Goal: Navigation & Orientation: Find specific page/section

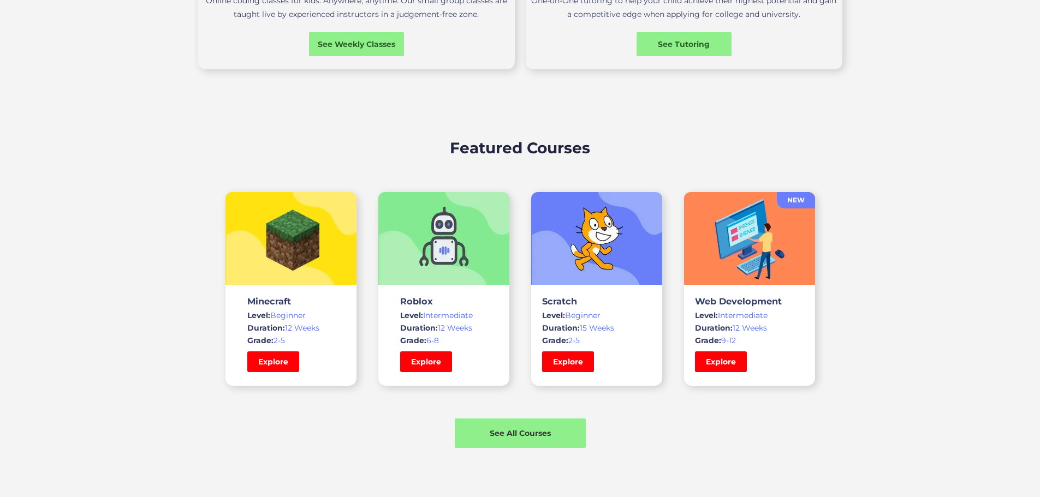
scroll to position [546, 0]
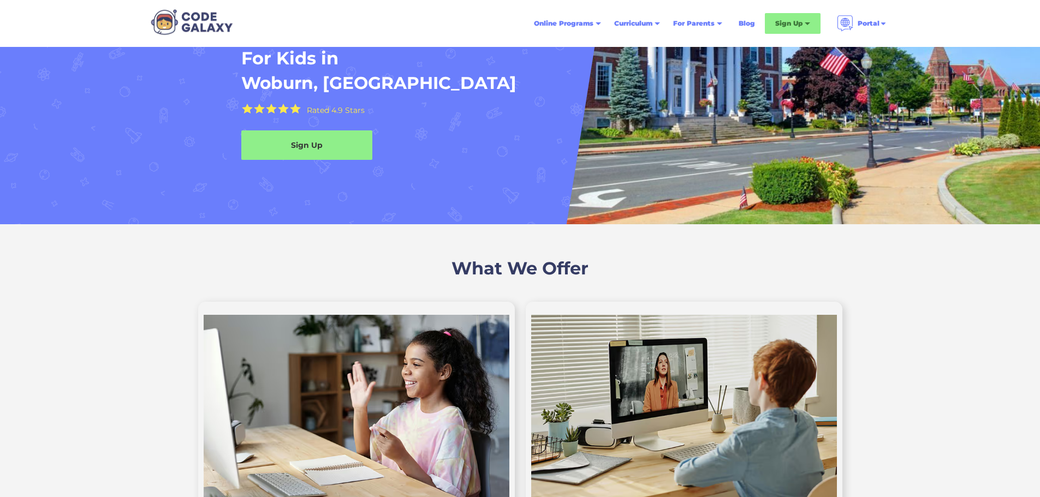
scroll to position [327, 0]
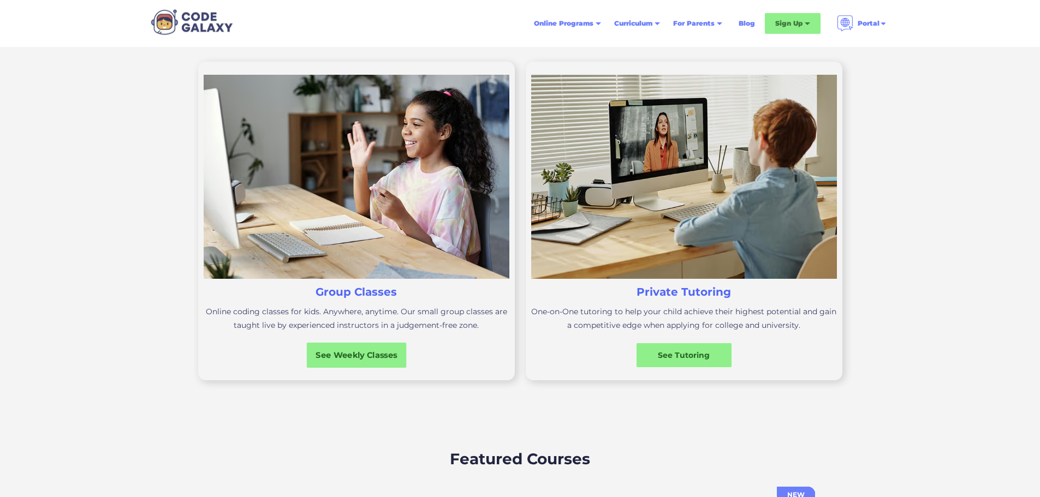
click at [379, 361] on div "See Weekly Classes" at bounding box center [356, 354] width 100 height 11
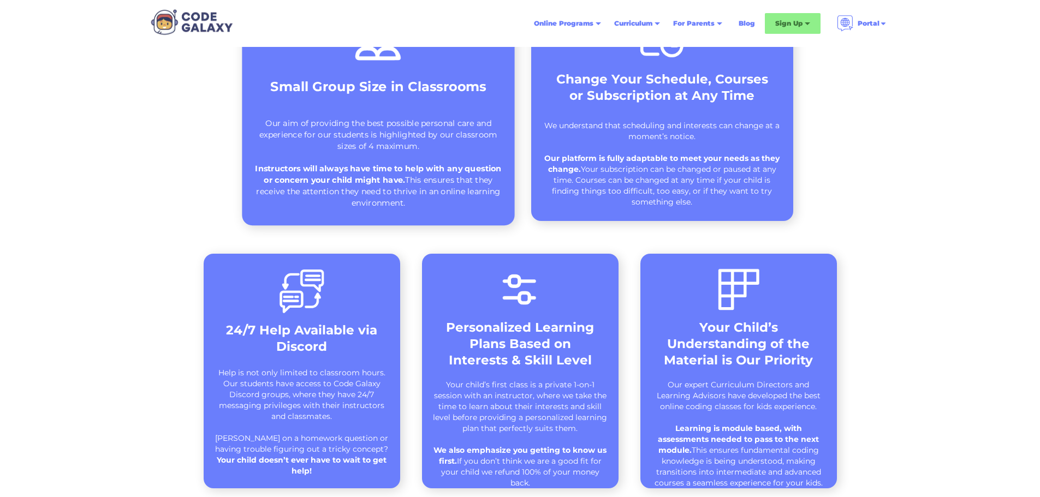
scroll to position [491, 0]
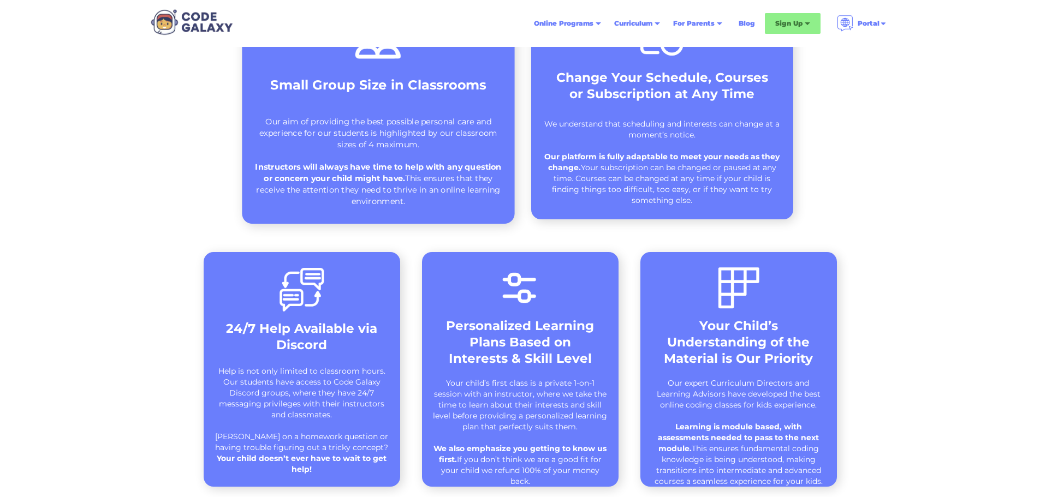
click at [396, 134] on div "Our aim of providing the best possible personal care and experience for our stu…" at bounding box center [378, 161] width 250 height 91
click at [369, 175] on strong "Instructors will always have time to help with any question or concern your chi…" at bounding box center [378, 173] width 246 height 22
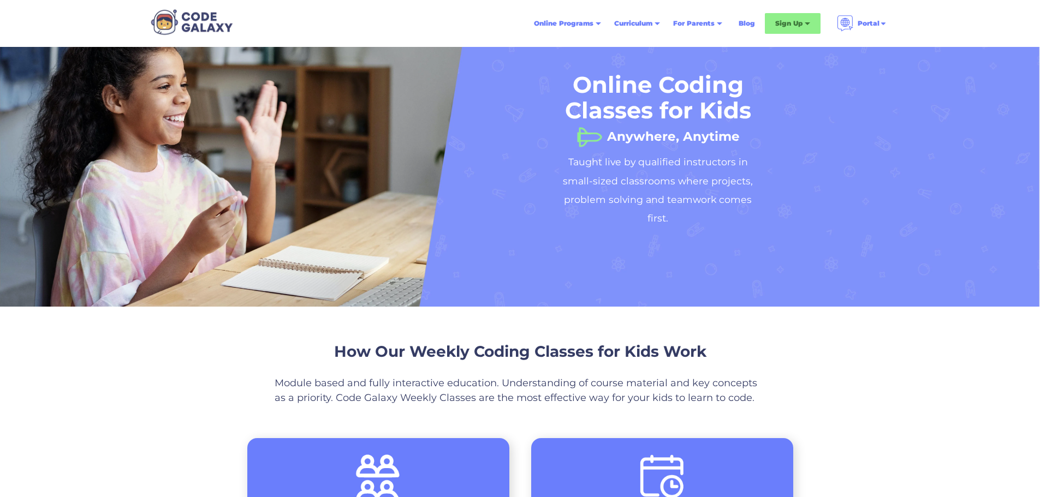
scroll to position [0, 0]
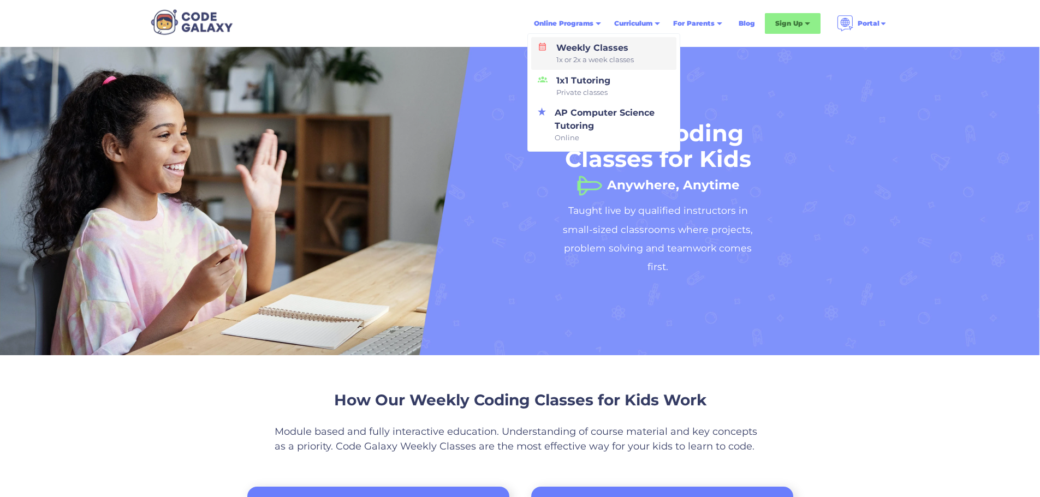
click at [563, 41] on div "Weekly Classes 1x or 2x a week classes" at bounding box center [593, 53] width 82 height 24
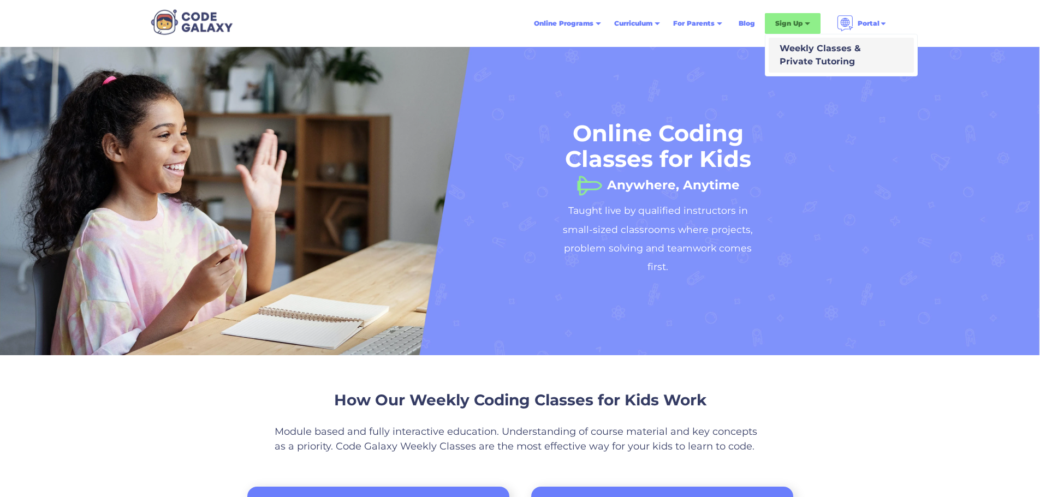
click at [791, 51] on div "Weekly Classes & Private Tutoring" at bounding box center [818, 55] width 86 height 26
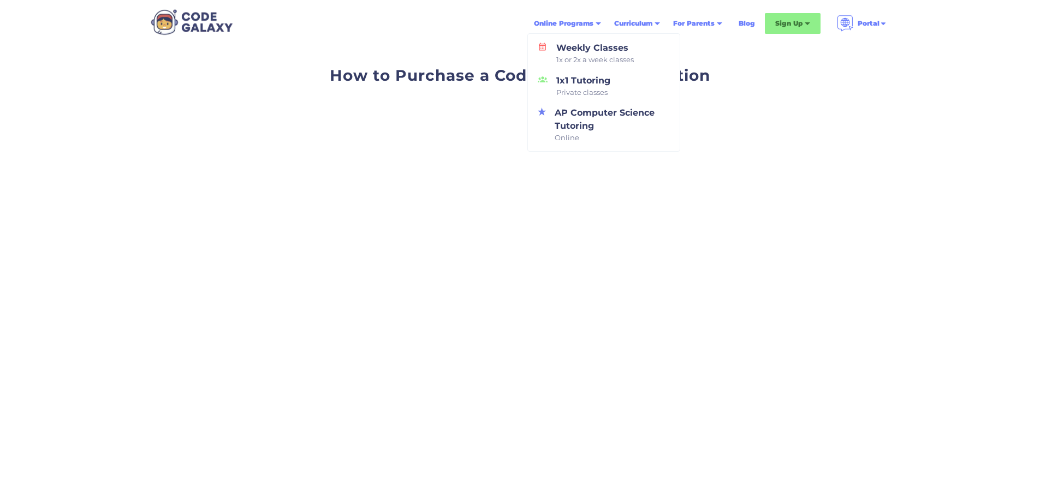
click at [585, 19] on div "Online Programs" at bounding box center [563, 23] width 59 height 11
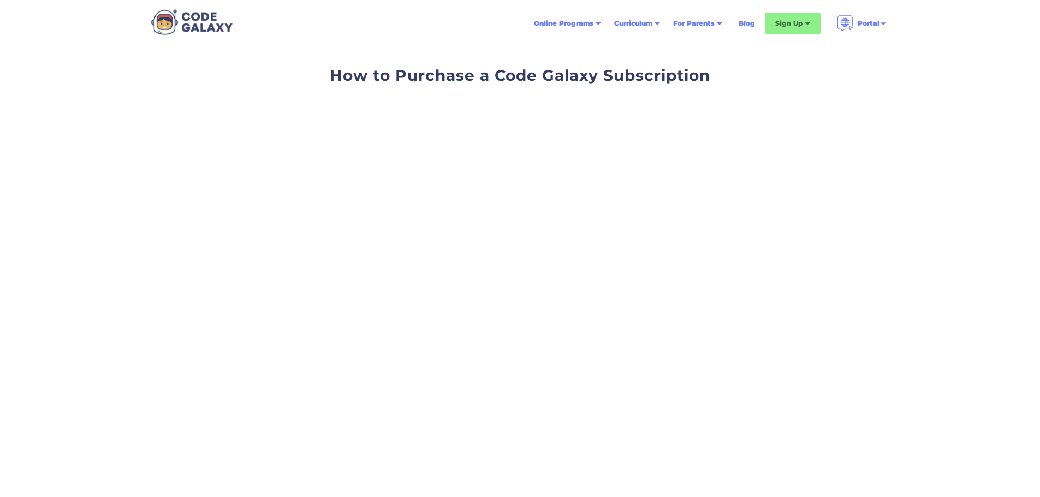
click at [581, 25] on div "Online Programs" at bounding box center [563, 23] width 59 height 11
click at [699, 50] on div "Why Code Galaxy" at bounding box center [720, 47] width 86 height 13
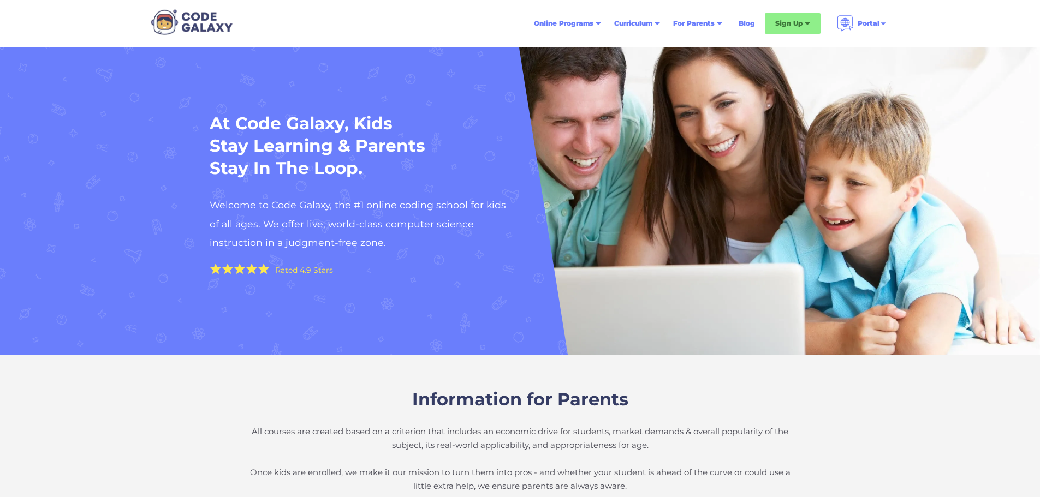
click at [175, 20] on img at bounding box center [192, 22] width 90 height 30
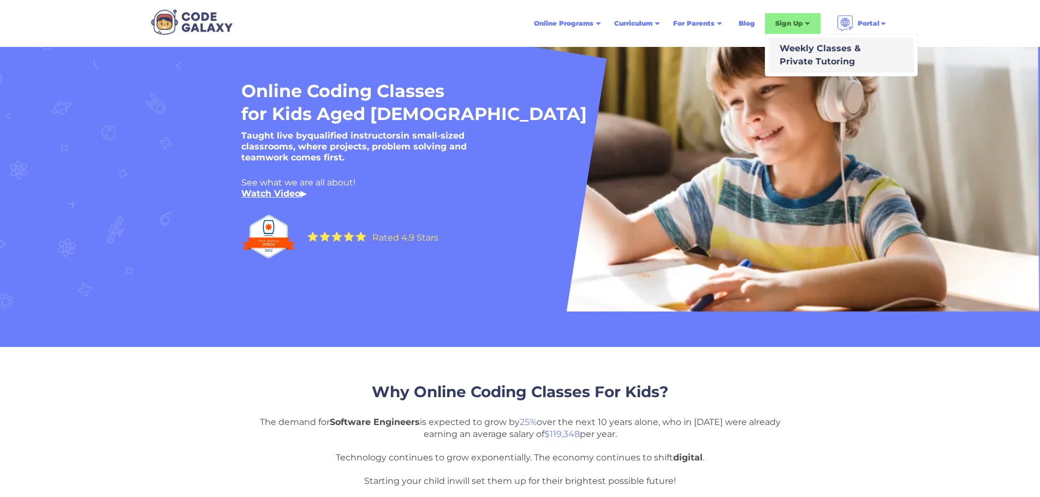
click at [798, 50] on div "Weekly Classes & Private Tutoring" at bounding box center [818, 55] width 86 height 26
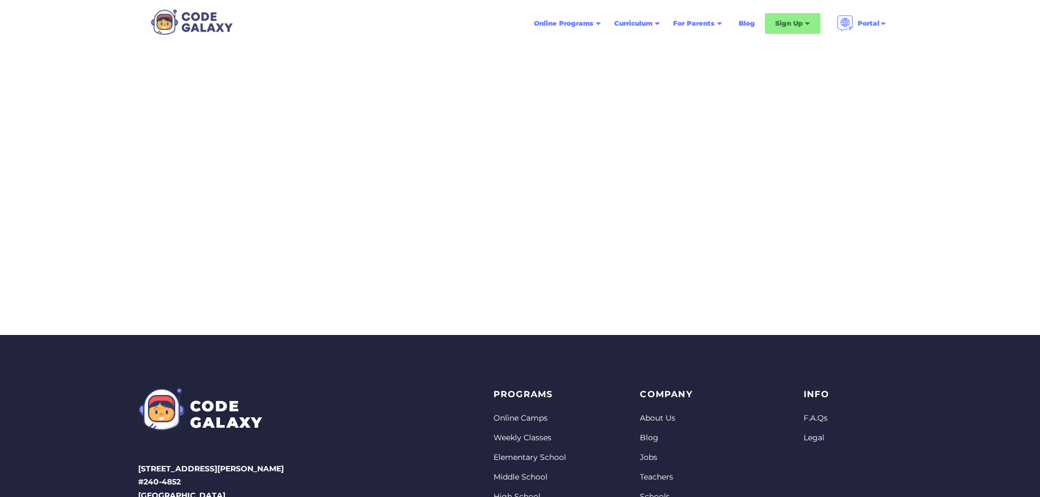
scroll to position [273, 0]
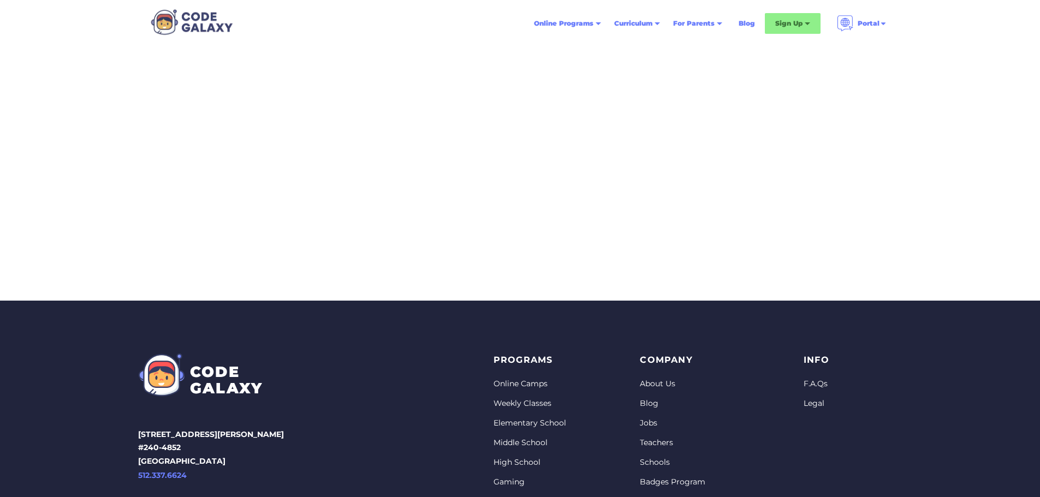
click at [516, 396] on div "PROGRAMS Online Camps Weekly Classes Bootcamps Elementary School Middle School …" at bounding box center [539, 473] width 92 height 241
click at [517, 398] on div "PROGRAMS Online Camps Weekly Classes Bootcamps Elementary School Middle School …" at bounding box center [539, 473] width 92 height 241
click at [517, 403] on link "Weekly Classes" at bounding box center [529, 403] width 73 height 11
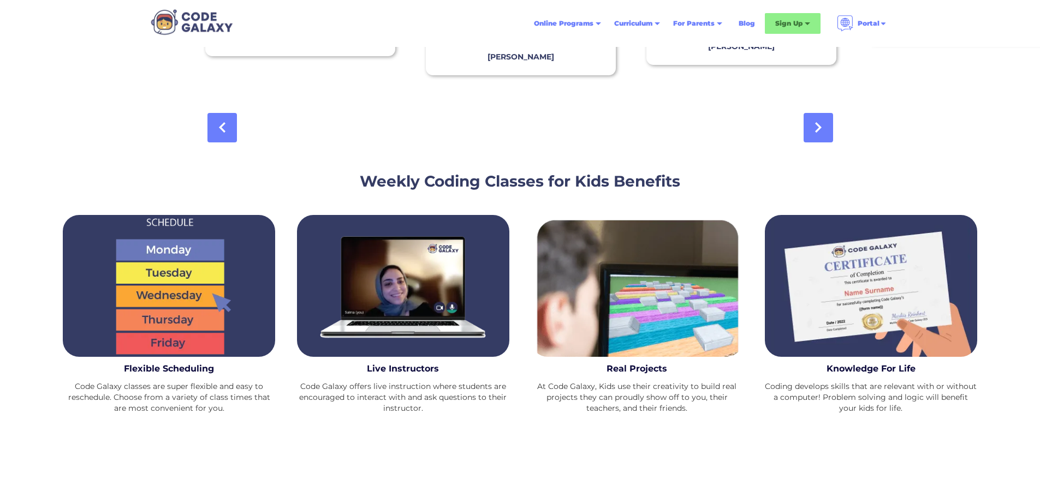
scroll to position [1474, 0]
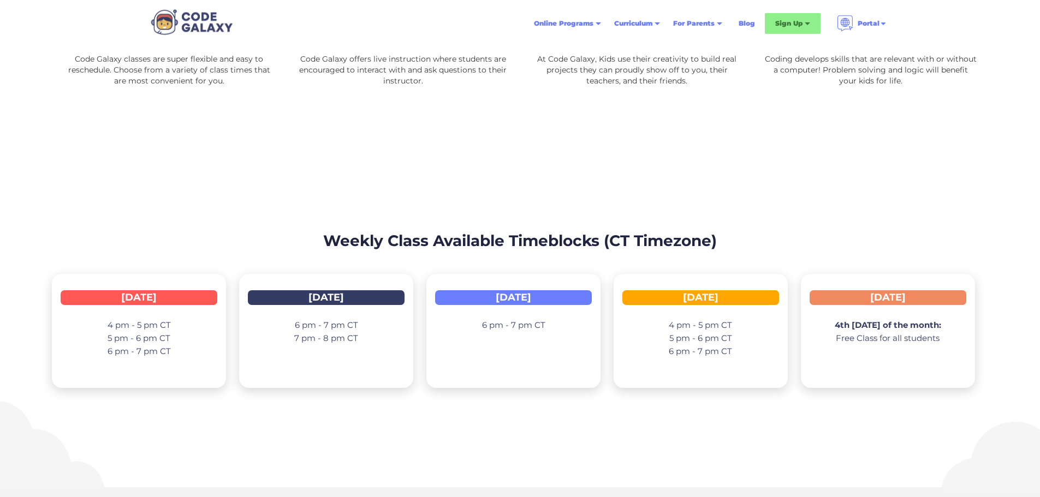
click at [683, 311] on div "4 pm - 5 pm CT 5 pm - 6 pm CT 6 pm - 7 pm CT" at bounding box center [700, 347] width 63 height 72
click at [684, 333] on p "4 pm - 5 pm CT 5 pm - 6 pm CT 6 pm - 7 pm CT" at bounding box center [700, 338] width 63 height 39
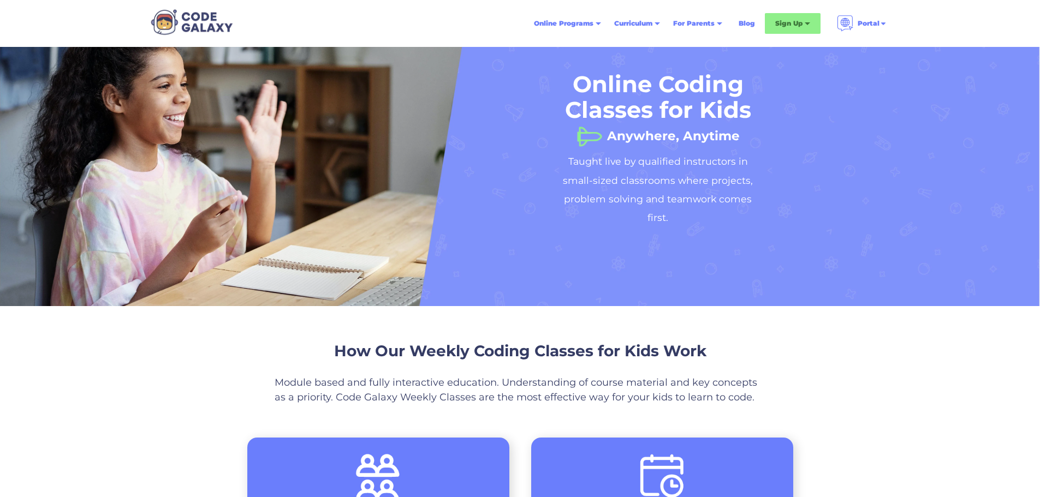
scroll to position [0, 0]
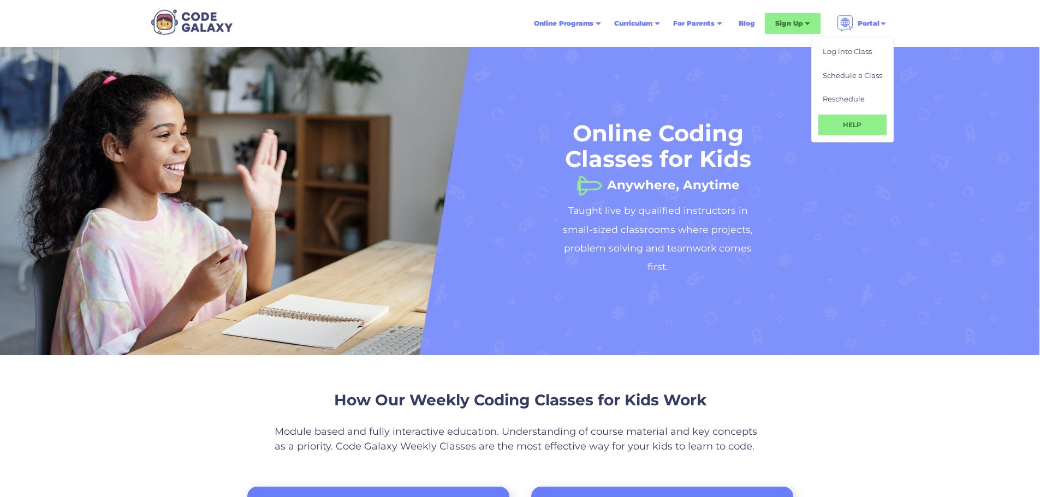
click at [852, 25] on img at bounding box center [845, 23] width 16 height 16
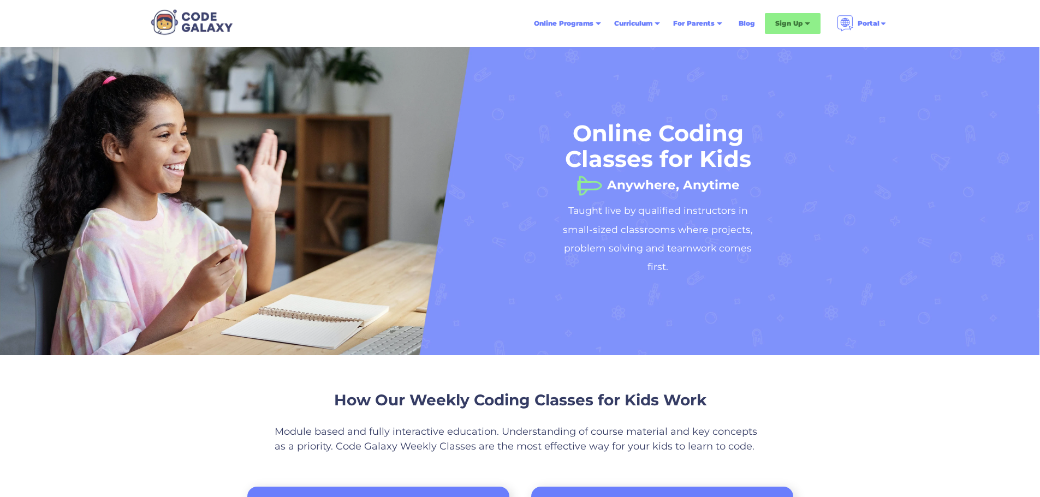
click at [852, 25] on img at bounding box center [845, 23] width 16 height 16
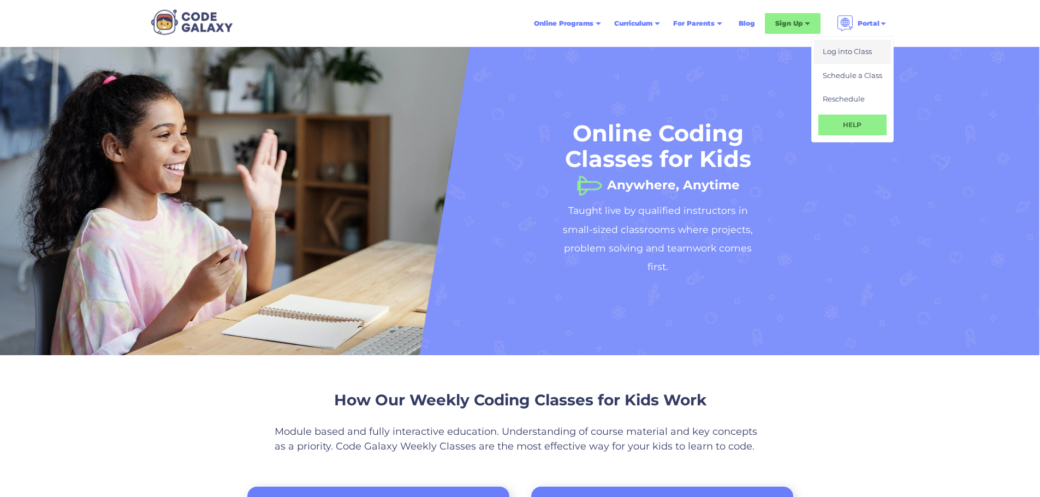
click at [852, 58] on link "Log into Class" at bounding box center [852, 52] width 77 height 24
